Goal: Contribute content

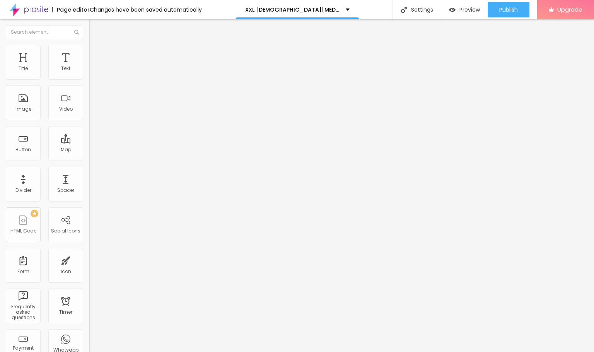
click at [89, 50] on li "Style" at bounding box center [133, 49] width 89 height 8
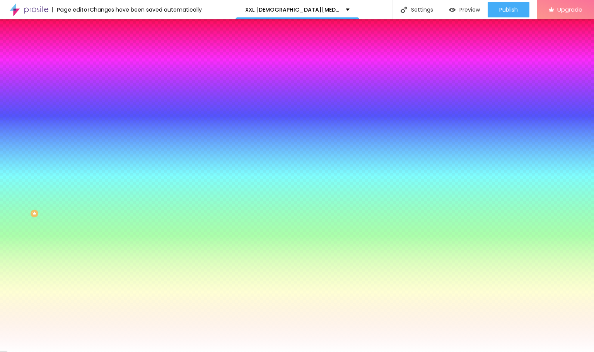
click at [89, 71] on span "Change image" at bounding box center [109, 68] width 41 height 7
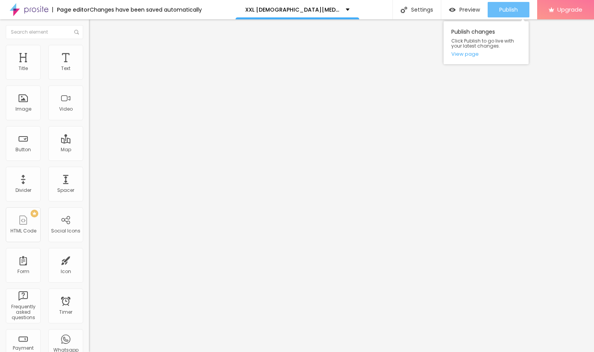
click at [499, 10] on span "Publish" at bounding box center [508, 10] width 19 height 6
